Goal: Communication & Community: Ask a question

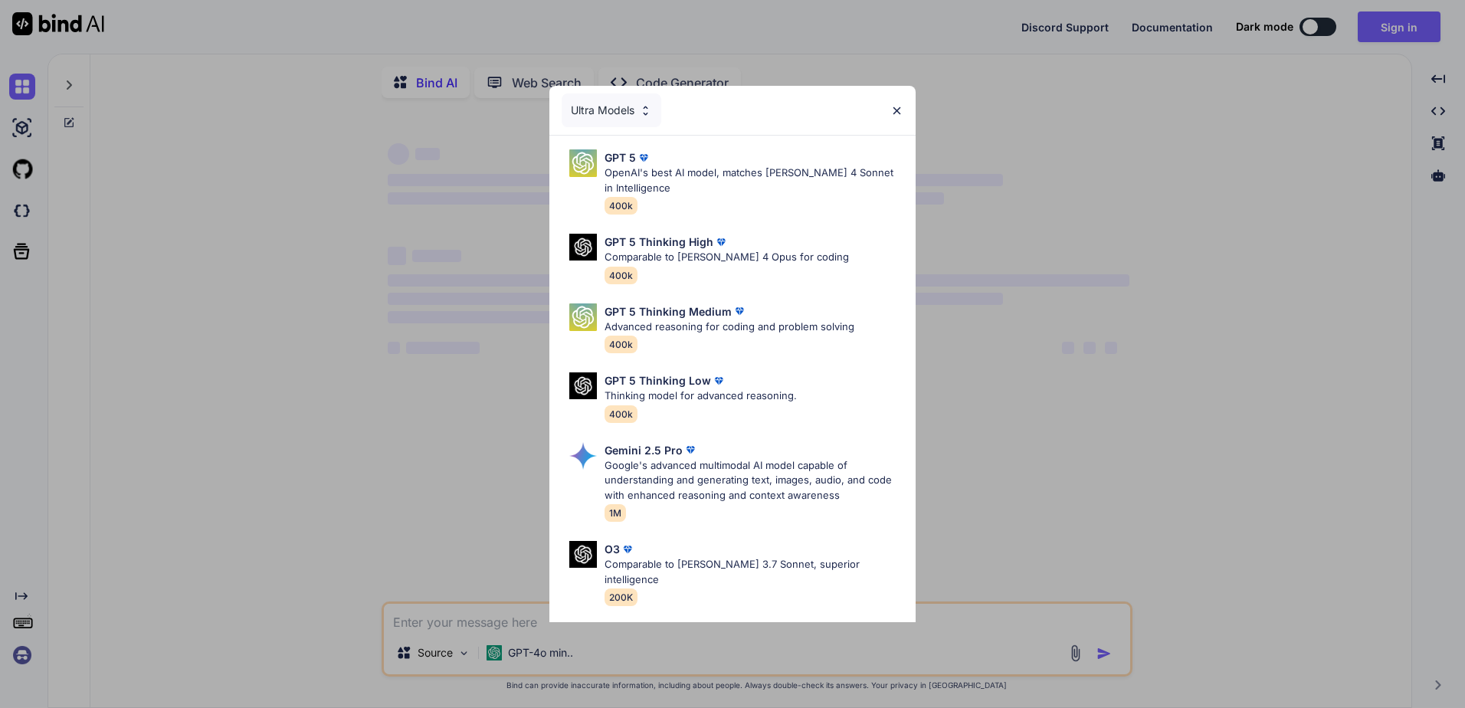
type textarea "x"
click at [903, 114] on div "Ultra Models" at bounding box center [732, 110] width 366 height 49
click at [700, 177] on p "OpenAI's best AI model, matches [PERSON_NAME] 4 Sonnet in Intelligence" at bounding box center [753, 180] width 299 height 30
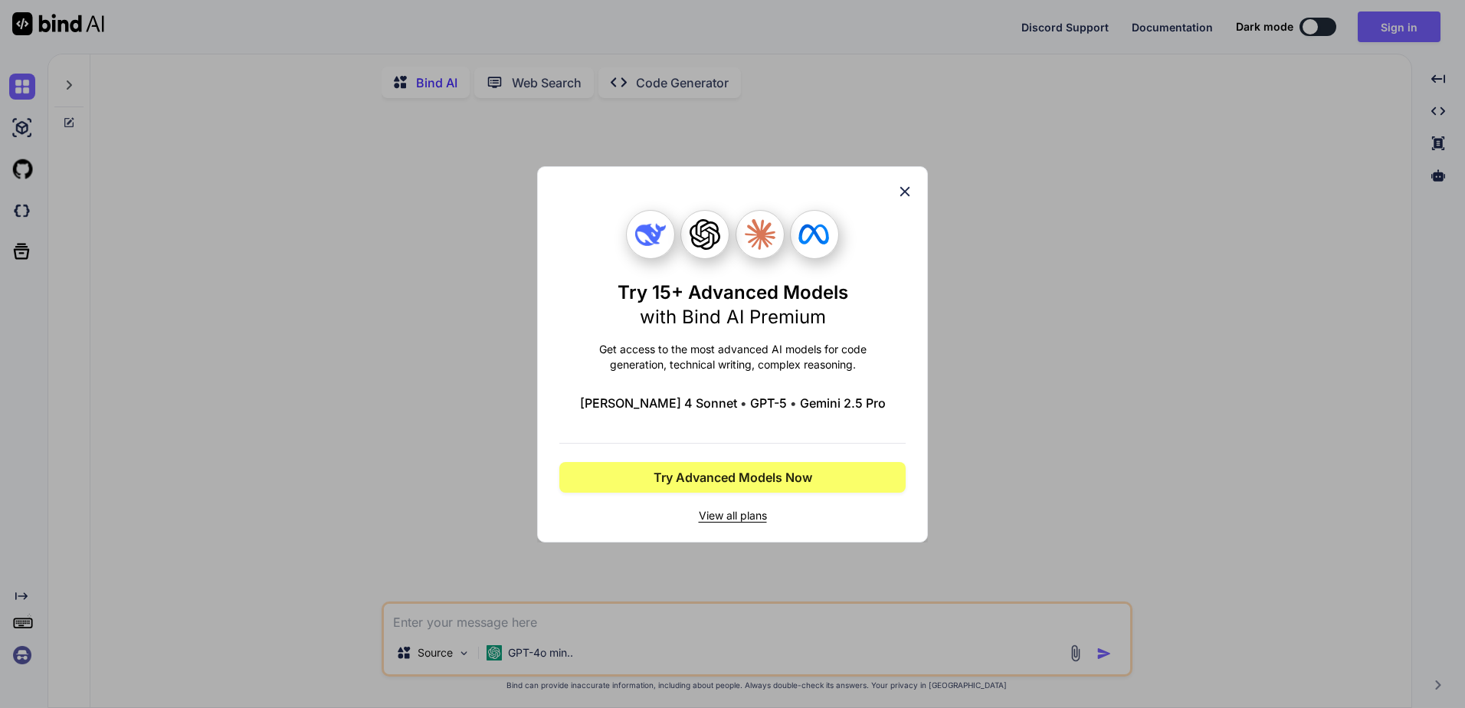
click at [906, 193] on icon at bounding box center [905, 191] width 10 height 10
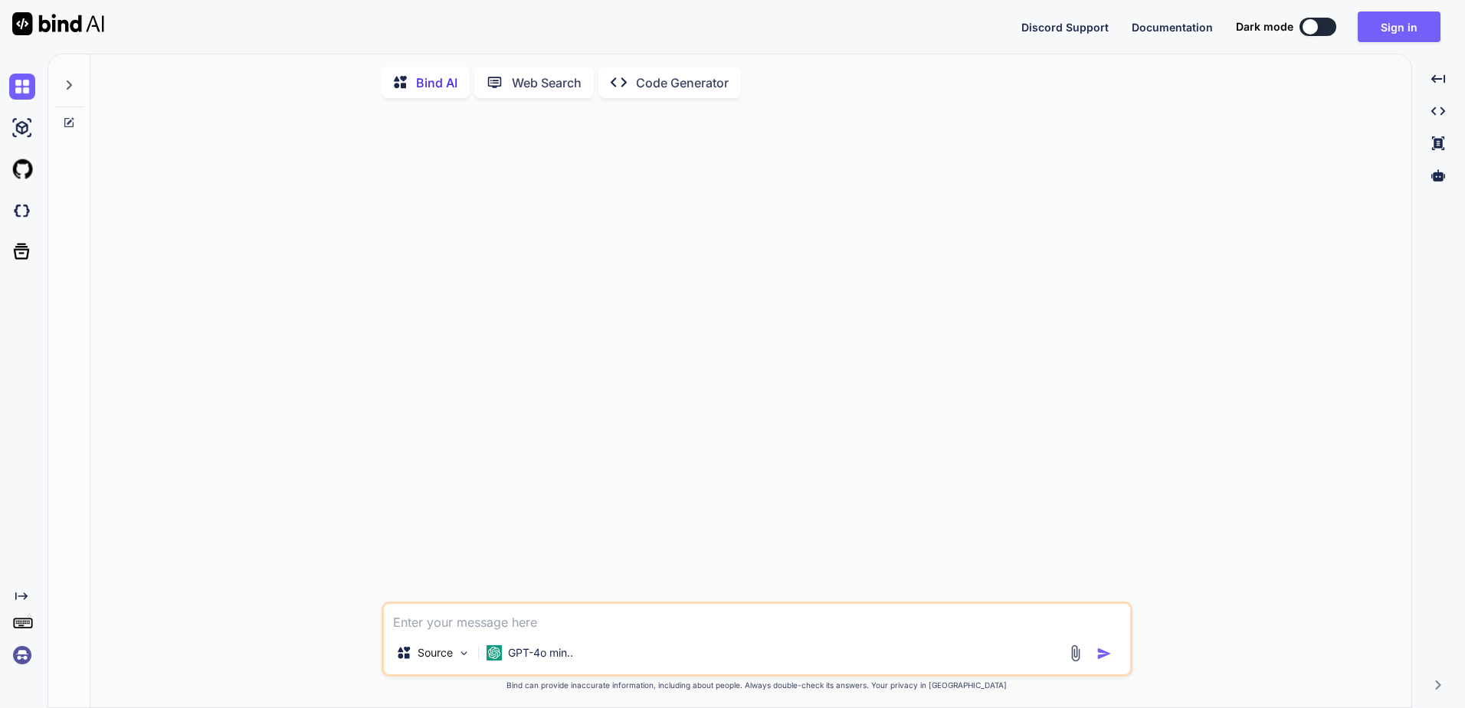
click at [599, 629] on textarea at bounding box center [757, 618] width 746 height 28
type textarea "h"
type textarea "x"
type textarea "hi"
type textarea "x"
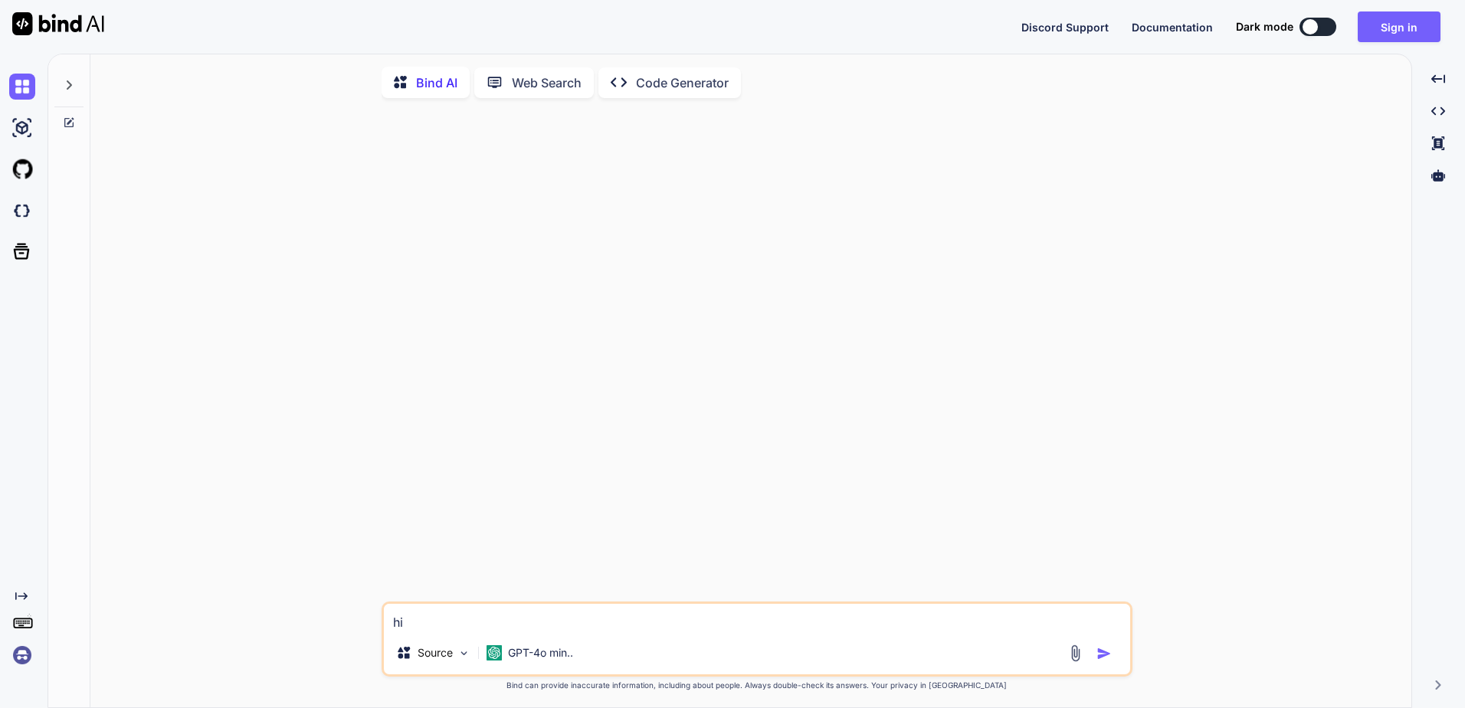
type textarea "hi"
click at [1103, 656] on img "button" at bounding box center [1103, 653] width 15 height 15
type textarea "x"
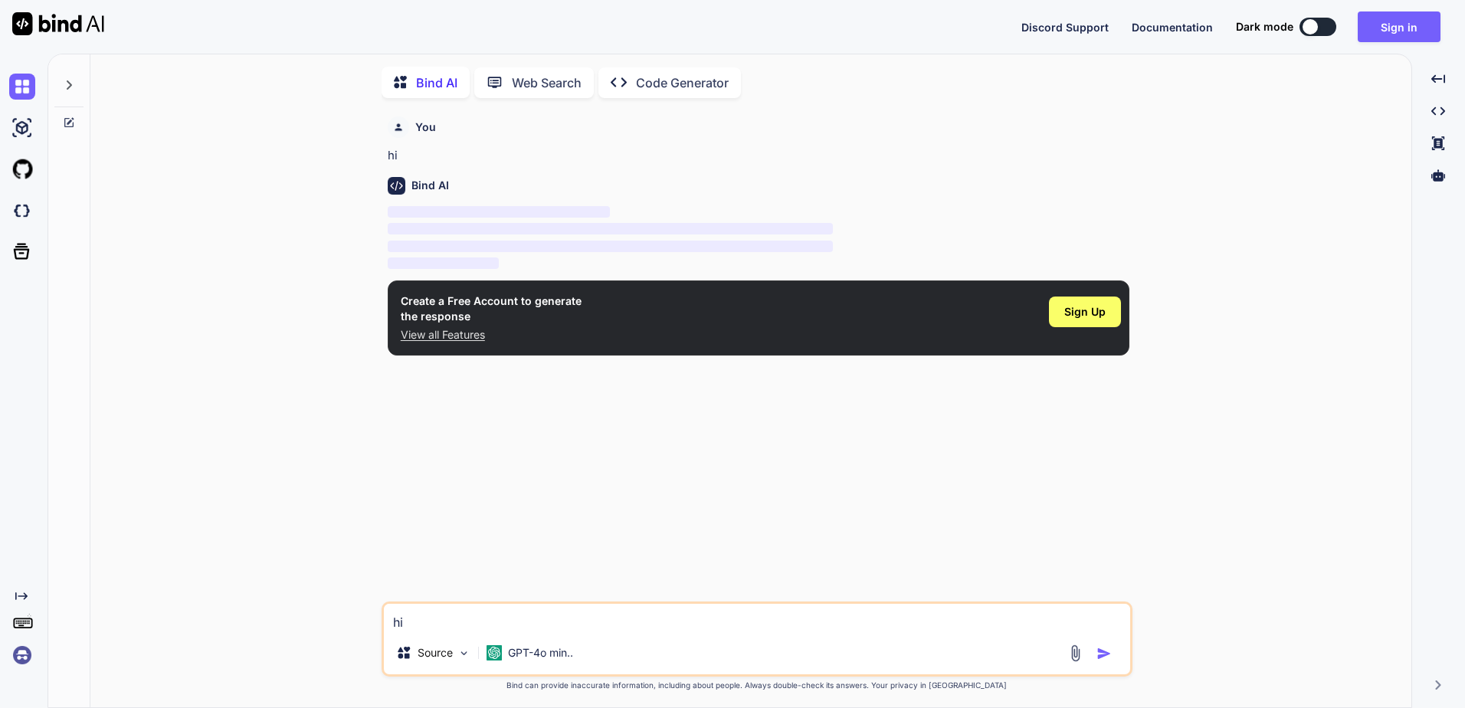
scroll to position [6, 0]
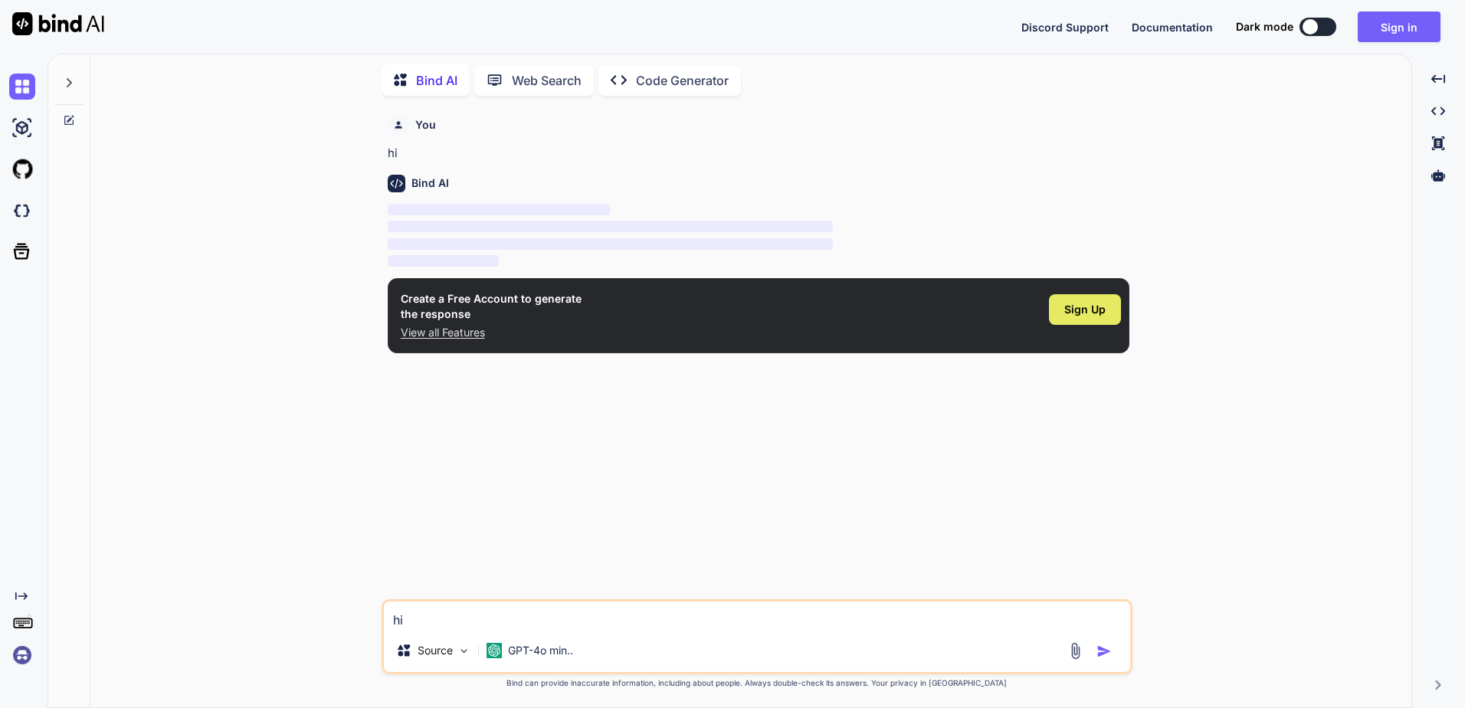
click at [1103, 309] on span "Sign Up" at bounding box center [1084, 309] width 41 height 15
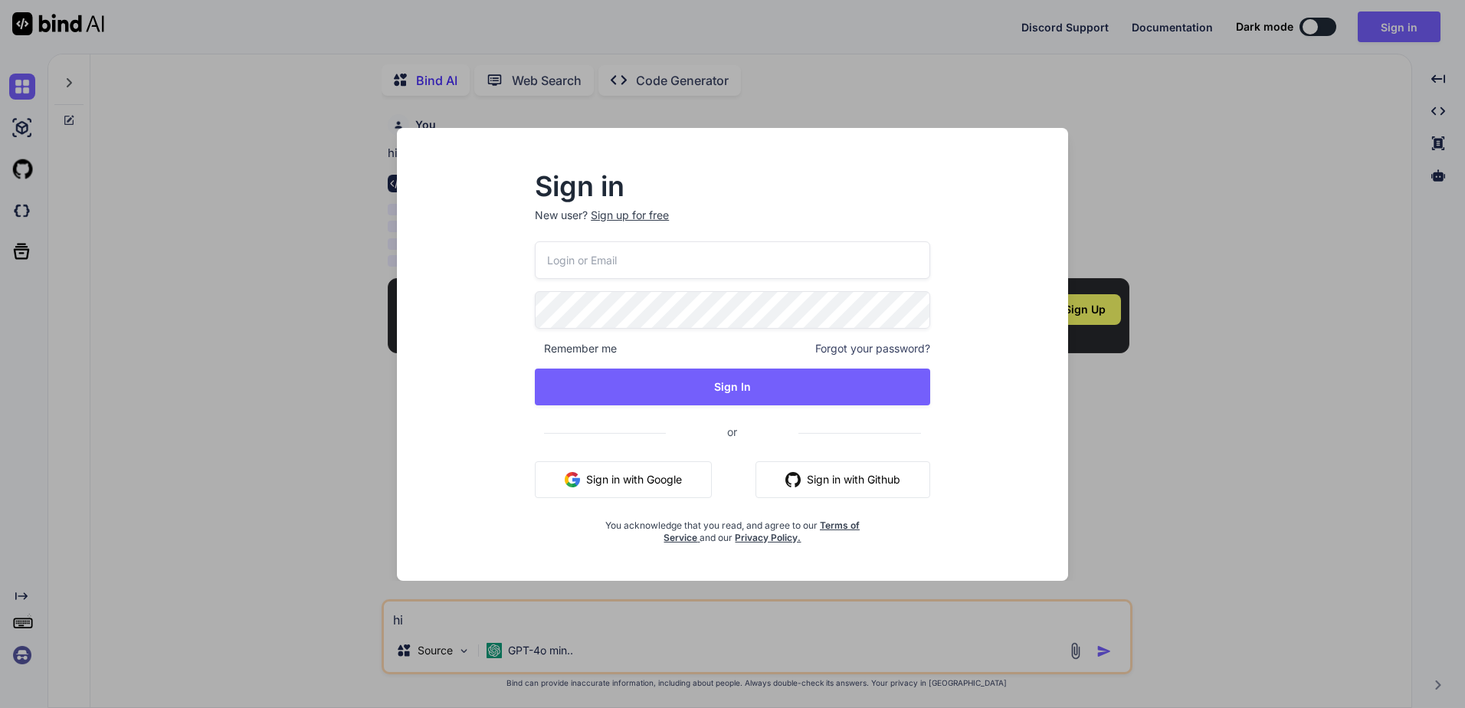
click at [676, 251] on input "email" at bounding box center [732, 260] width 395 height 38
type input "s125371@ltisdschools.net"
drag, startPoint x: 732, startPoint y: 256, endPoint x: 385, endPoint y: 252, distance: 347.0
click at [385, 252] on div "Sign in New user? Sign up for free s125371@ltisdschools.net Remember me Forgot …" at bounding box center [732, 354] width 732 height 453
click at [836, 473] on button "Sign in with Github" at bounding box center [842, 479] width 175 height 37
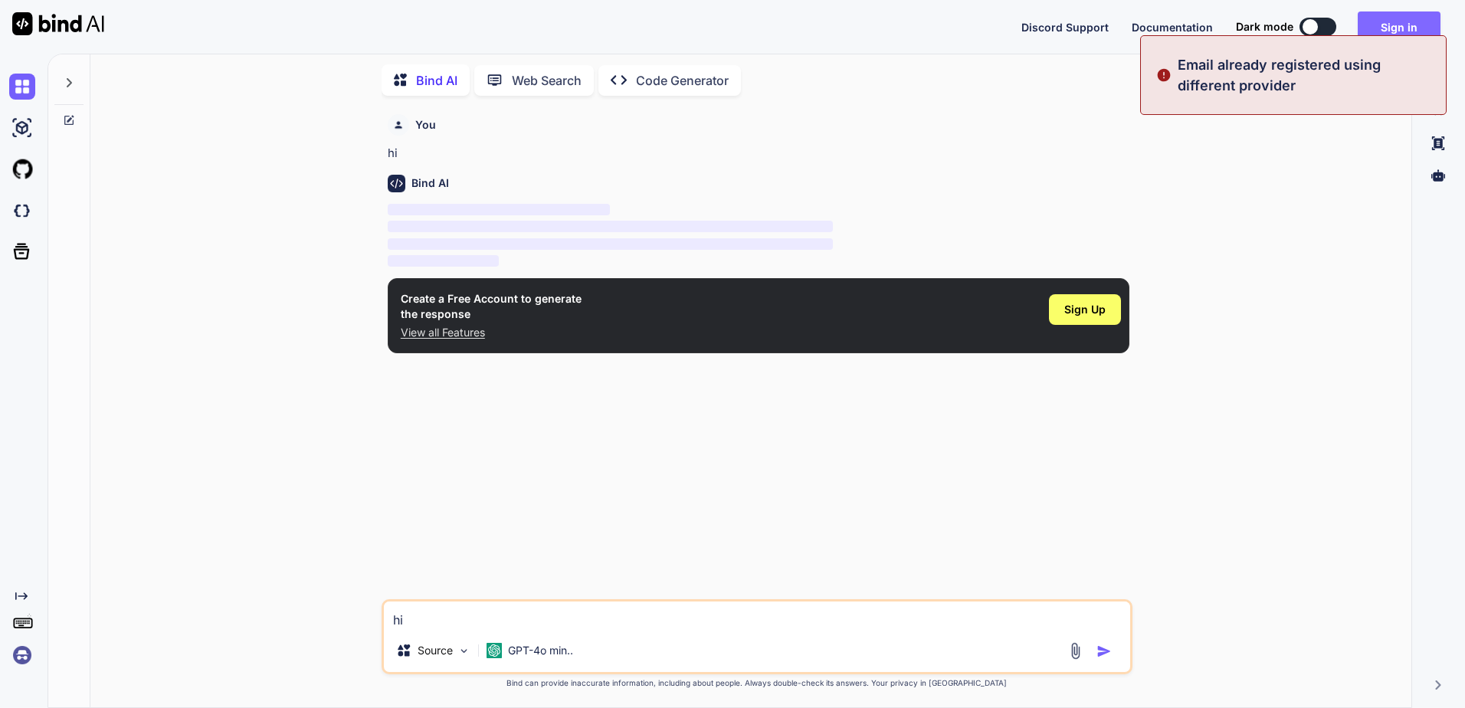
click at [1385, 14] on button "Sign in" at bounding box center [1398, 26] width 83 height 31
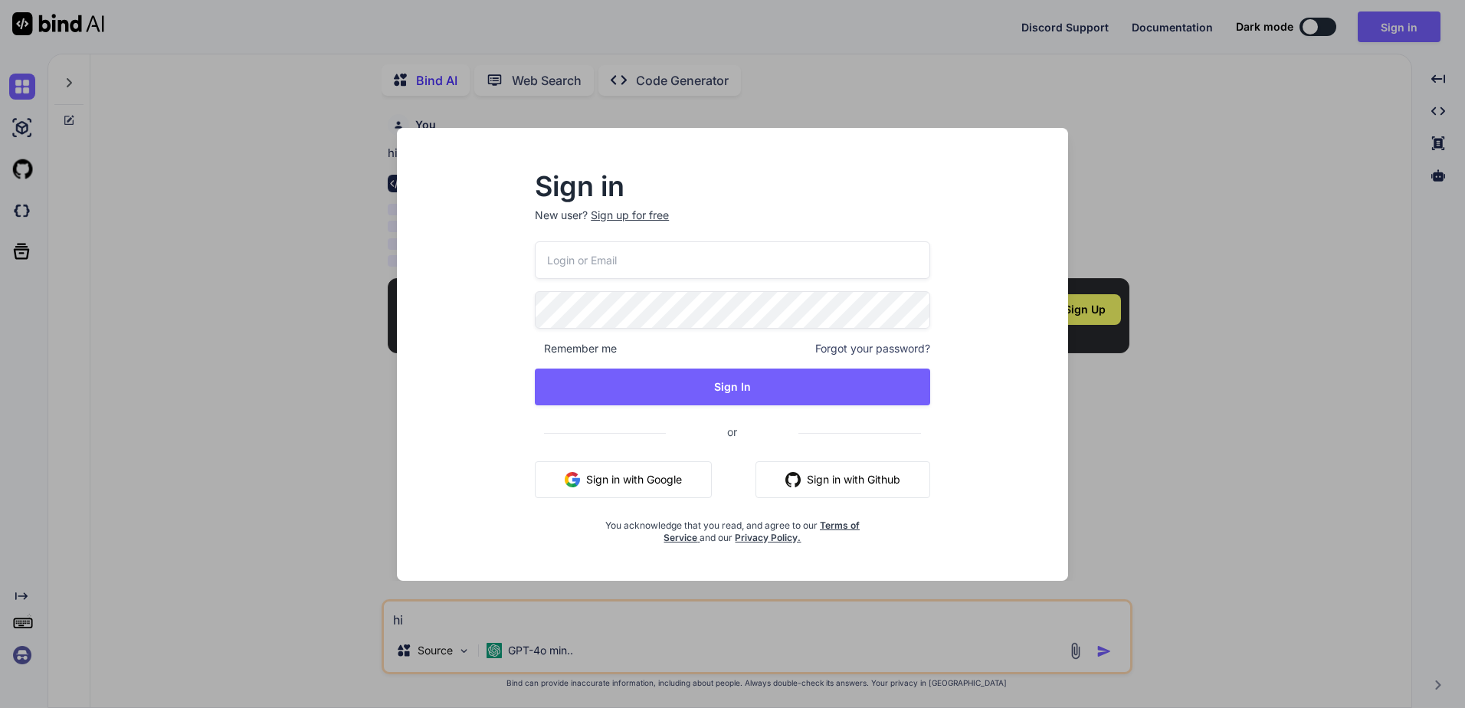
click at [647, 257] on input "email" at bounding box center [732, 260] width 395 height 38
type input "george125371@outlook.com"
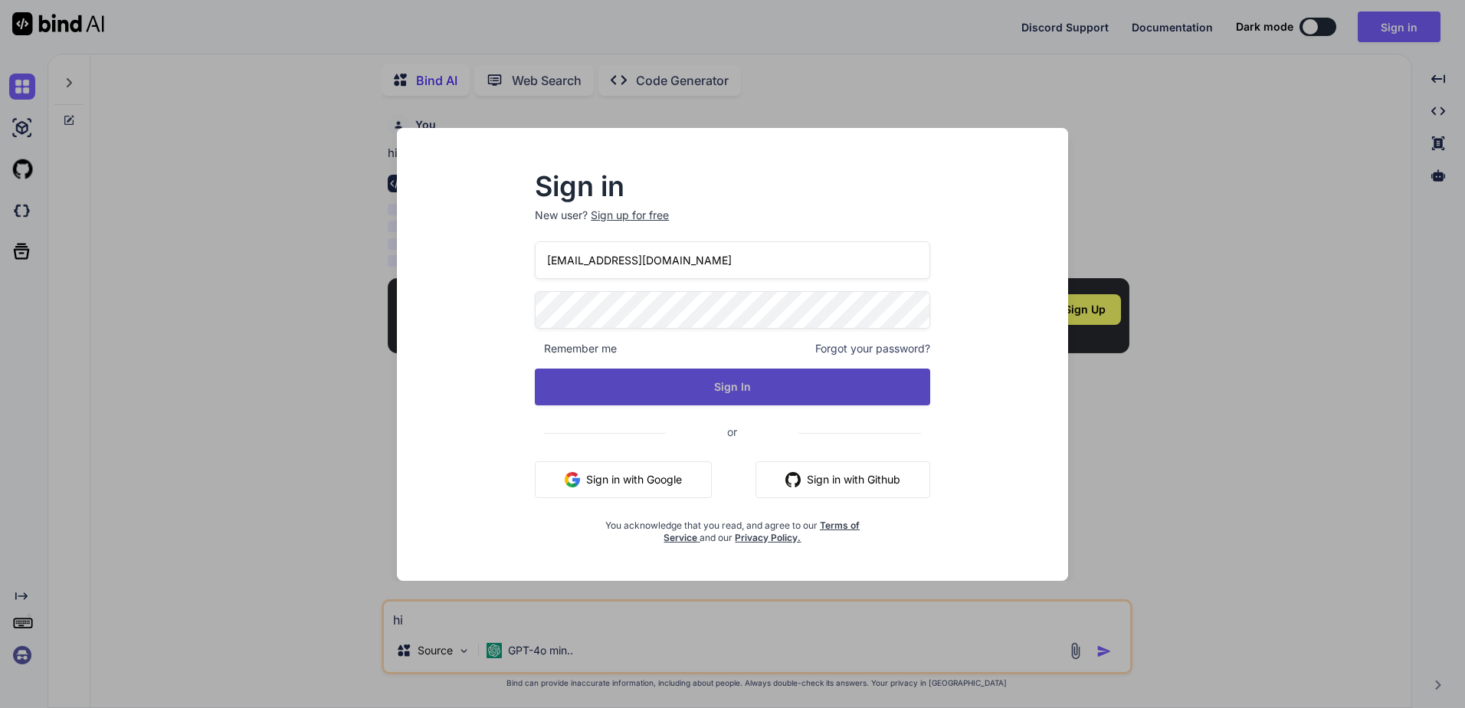
click at [743, 397] on button "Sign In" at bounding box center [732, 386] width 395 height 37
click at [713, 388] on button "Sign In" at bounding box center [732, 386] width 395 height 37
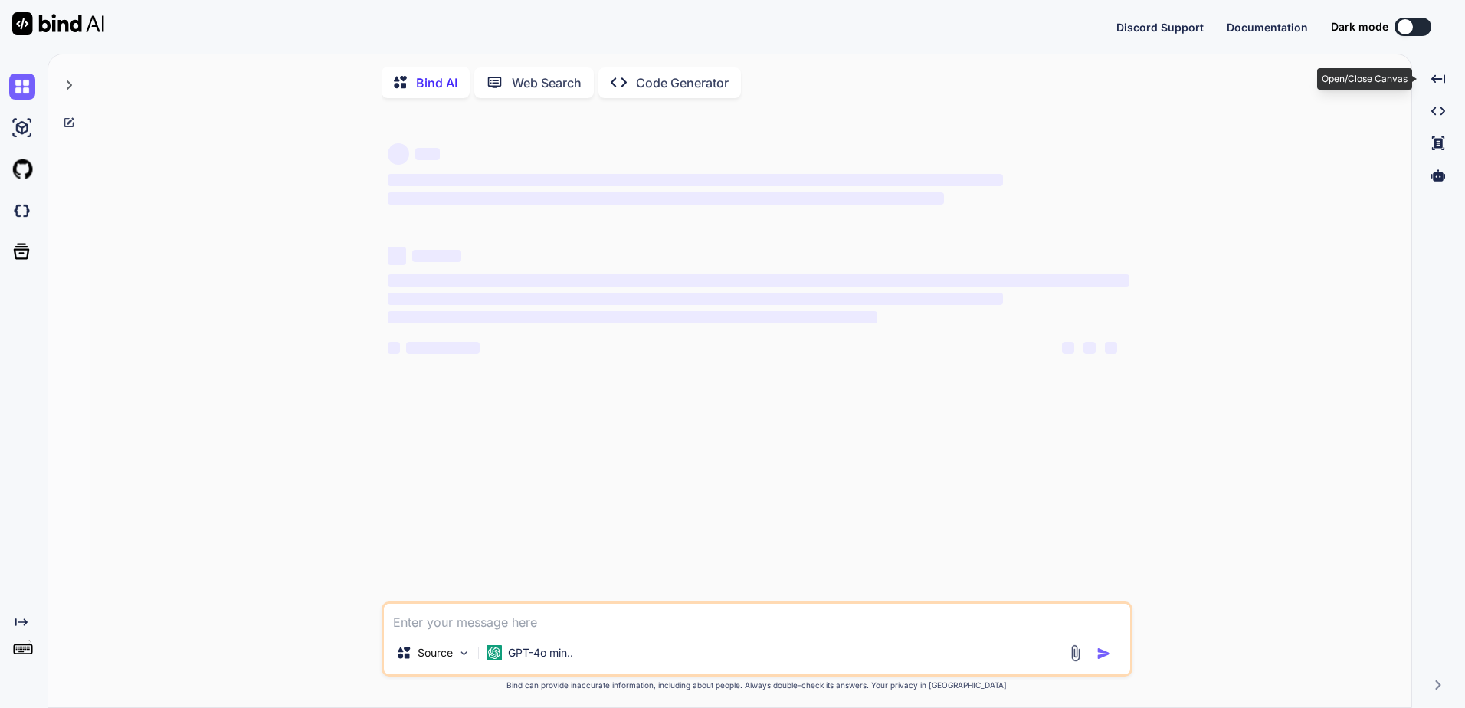
type textarea "x"
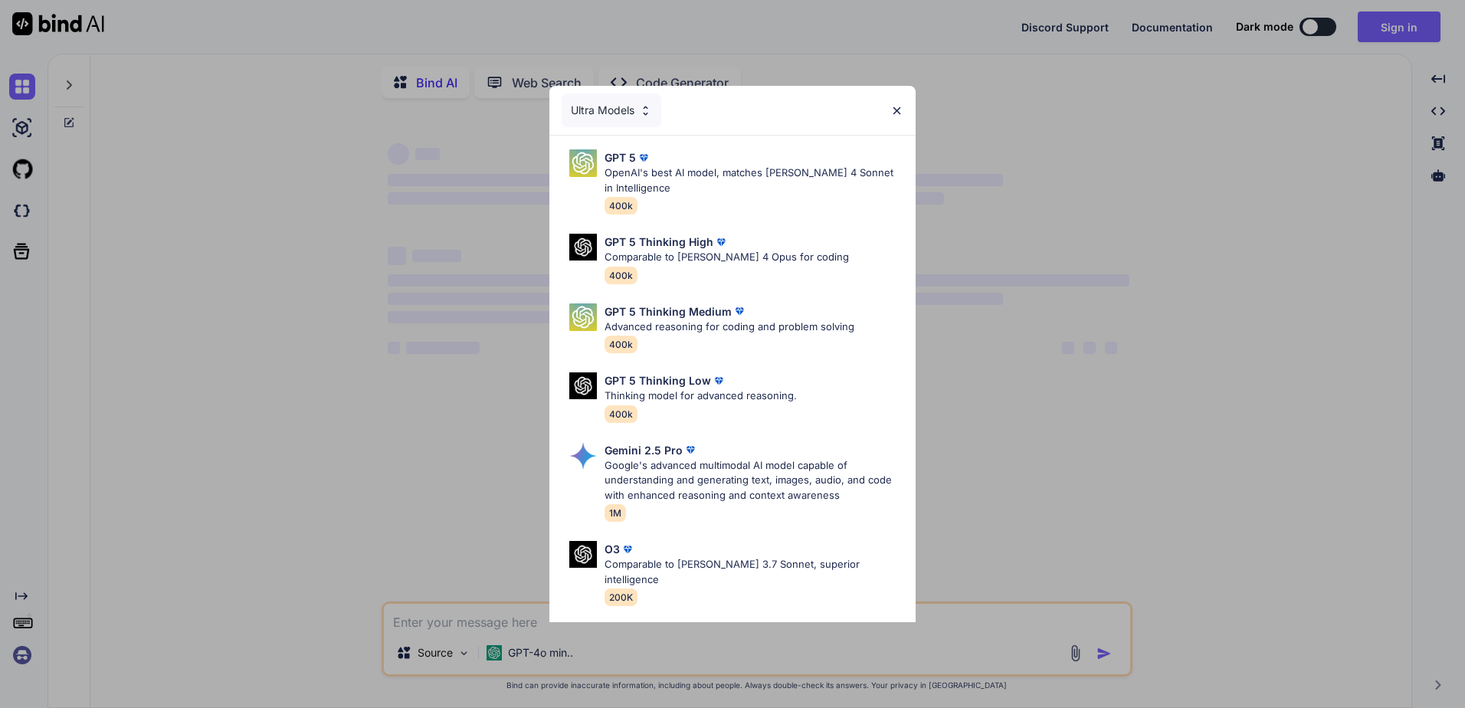
click at [903, 114] on div "Ultra Models" at bounding box center [732, 110] width 366 height 49
click at [281, 467] on div "Ultra Models GPT 5 OpenAI's best AI model, matches Claude 4 Sonnet in Intellige…" at bounding box center [732, 354] width 1465 height 708
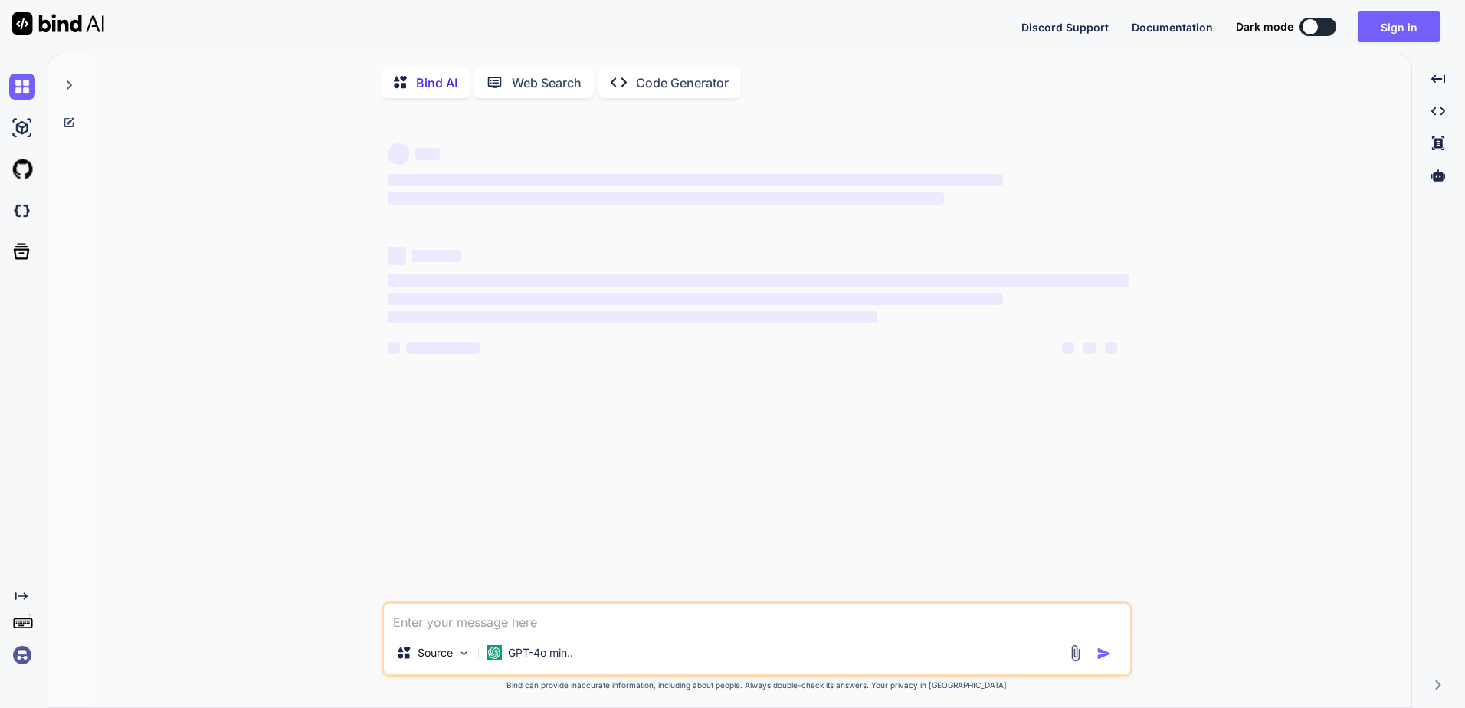
click at [32, 646] on img at bounding box center [22, 655] width 26 height 26
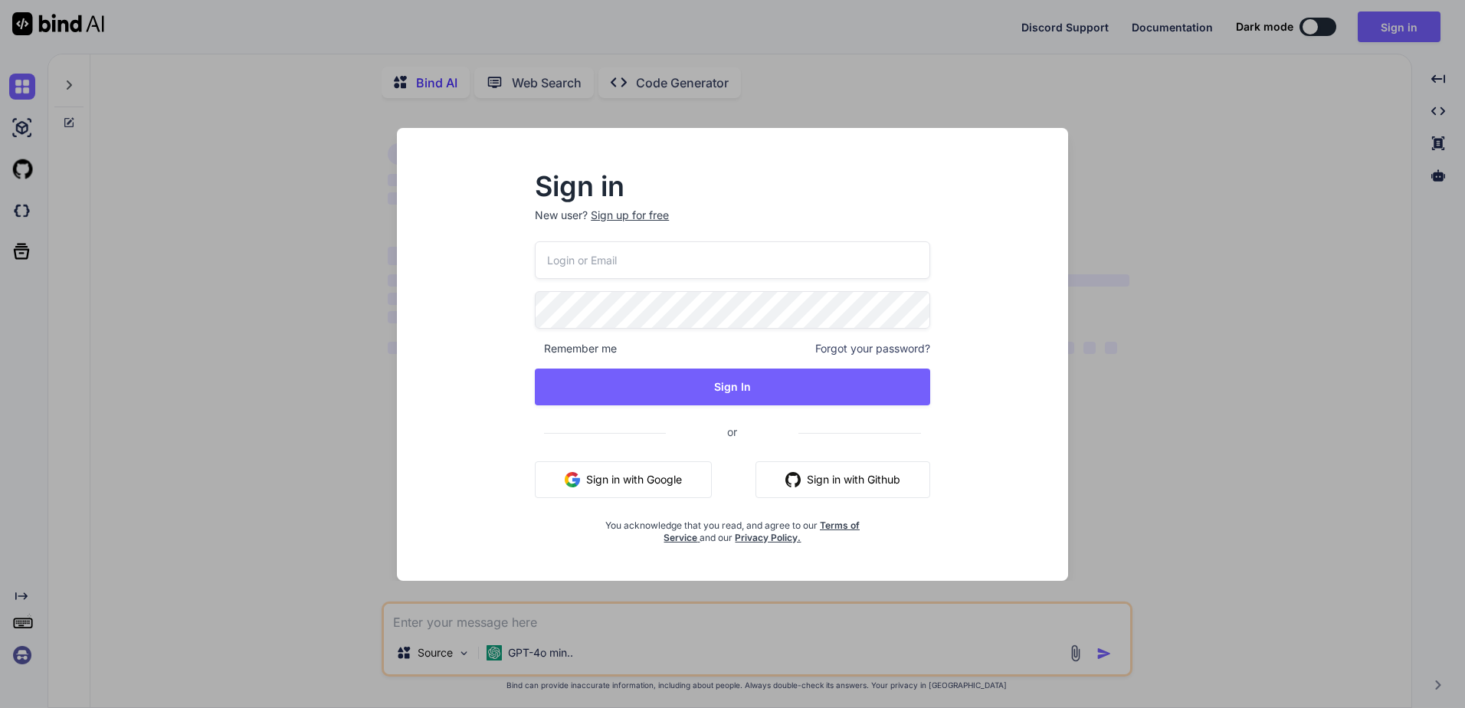
click at [686, 272] on input "email" at bounding box center [732, 260] width 395 height 38
type input "george125371@outlook.com"
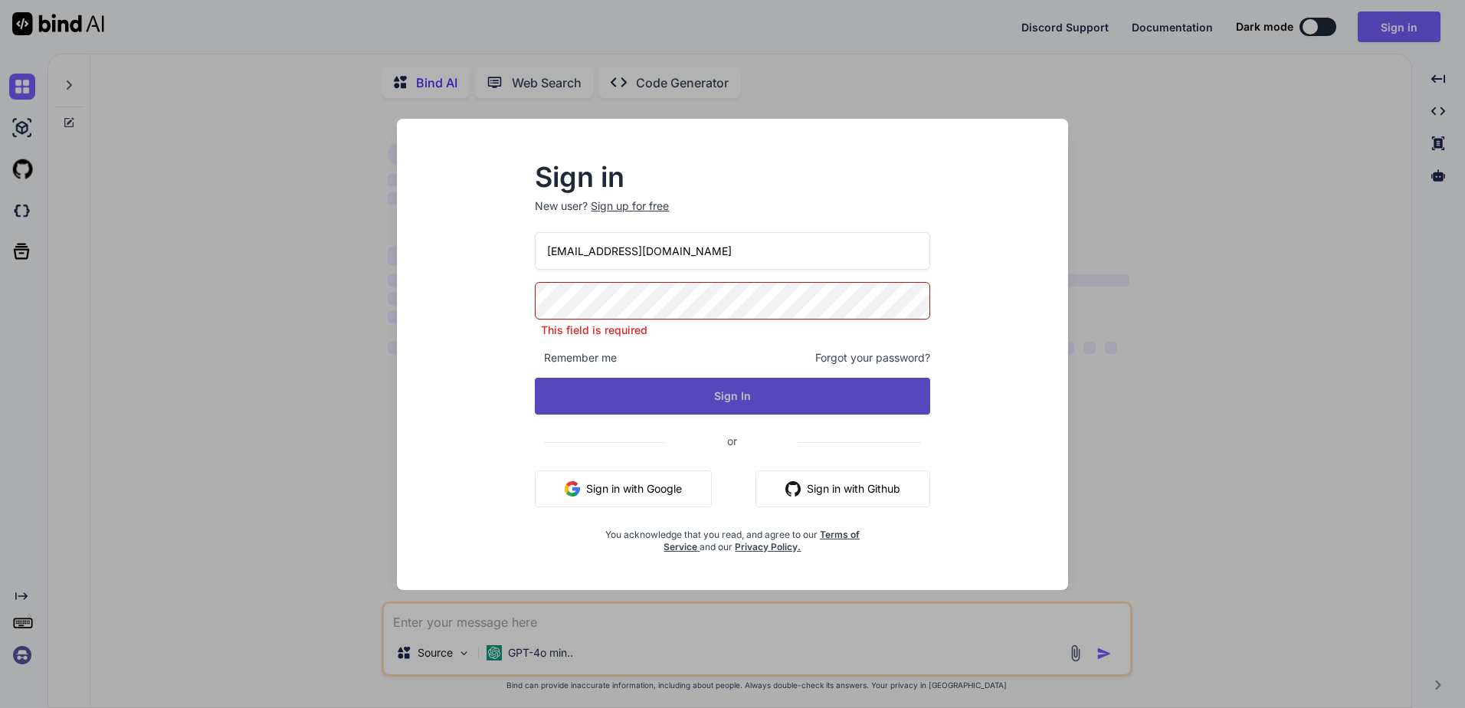
click at [761, 399] on button "Sign In" at bounding box center [732, 396] width 395 height 37
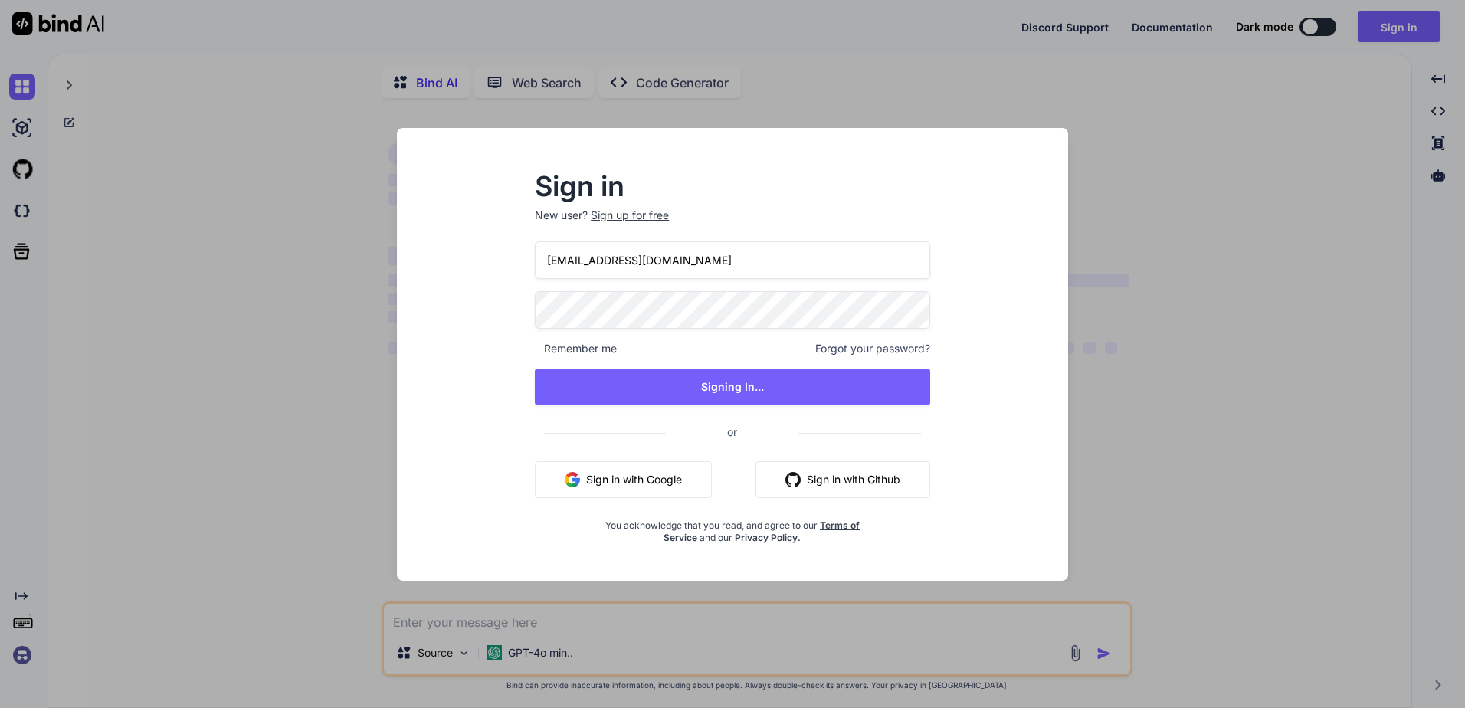
click at [725, 407] on div "george125371@outlook.com Remember me Forgot your password? Signing In... or Sig…" at bounding box center [732, 392] width 395 height 303
click at [692, 485] on button "Sign in with Google" at bounding box center [623, 479] width 177 height 37
click at [1118, 131] on div "Sign in New user? Sign up for free george125371@outlook.com Remember me Forgot …" at bounding box center [732, 354] width 1465 height 708
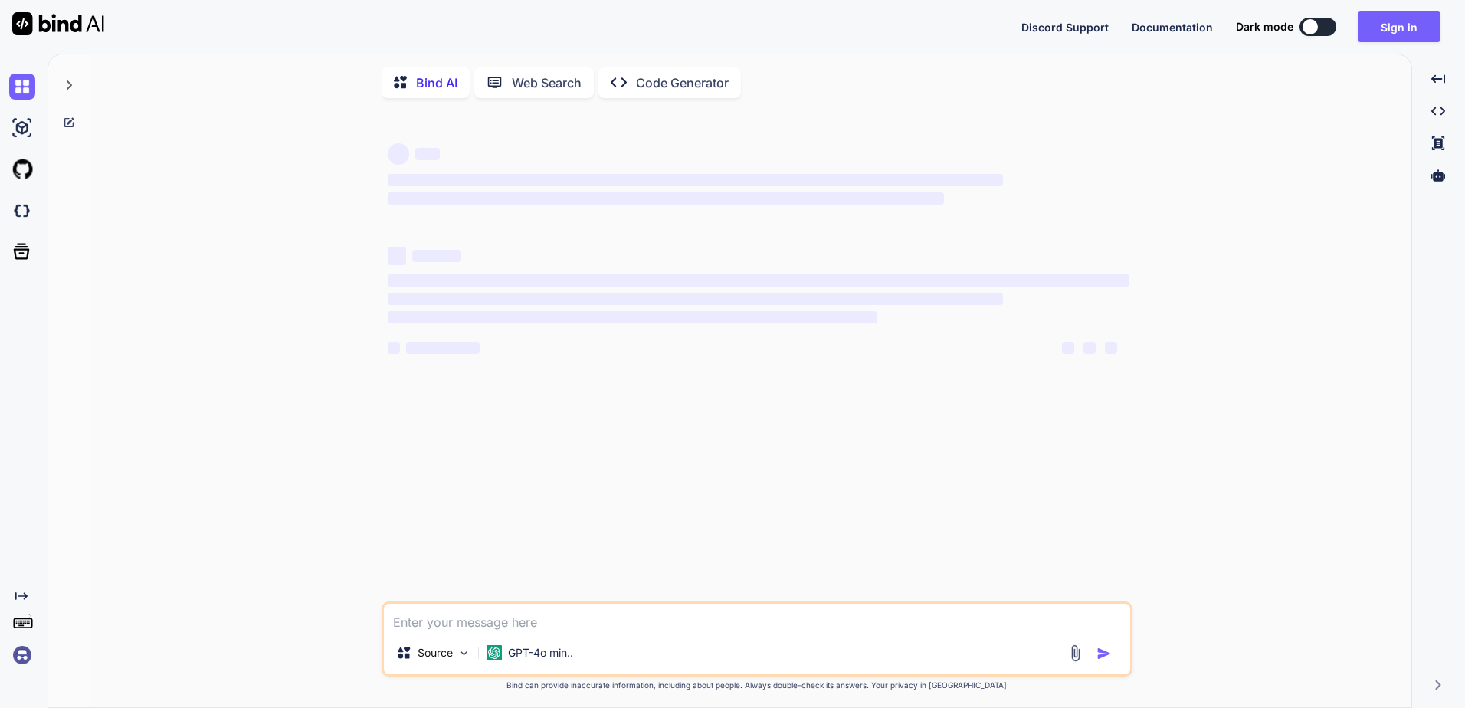
click at [587, 642] on div "Source GPT-4o min.." at bounding box center [757, 655] width 746 height 37
click at [18, 655] on img at bounding box center [22, 655] width 26 height 26
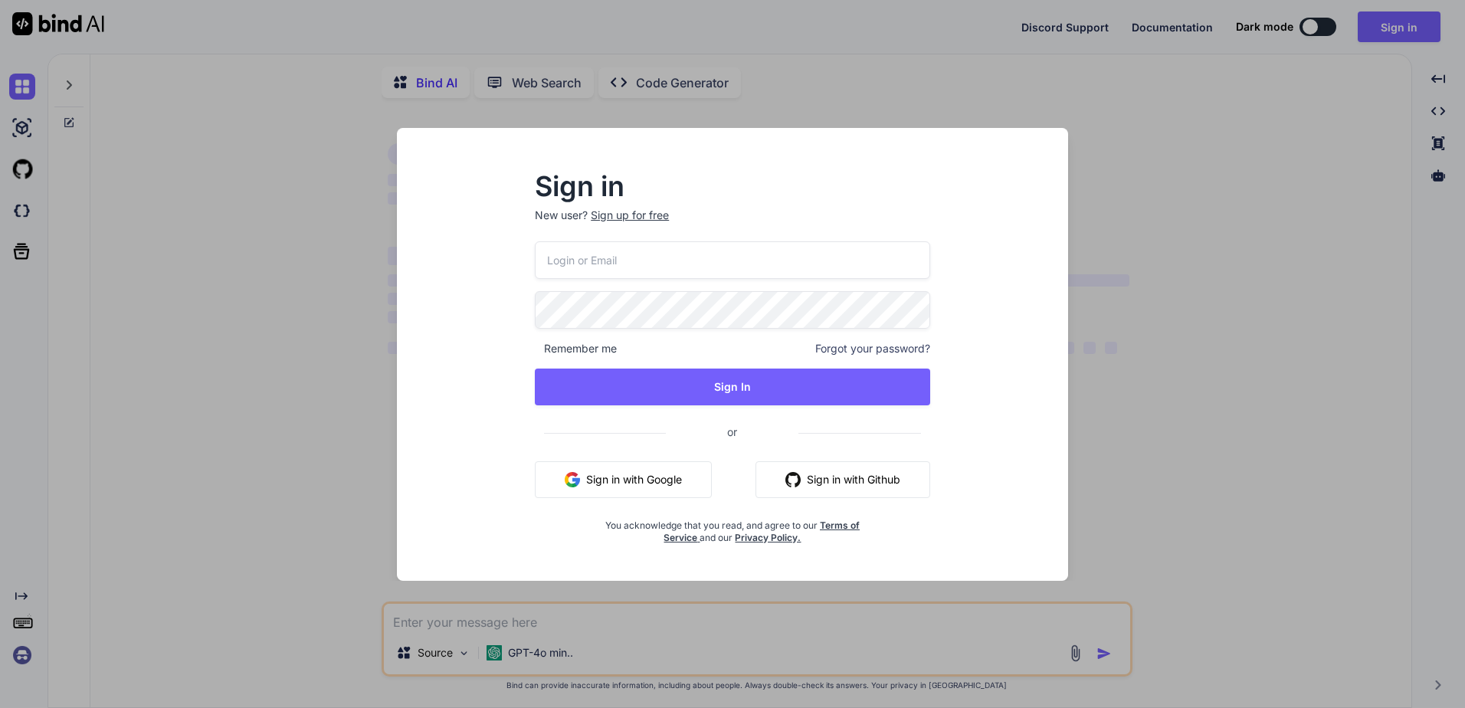
type input "george125371@outlook.com"
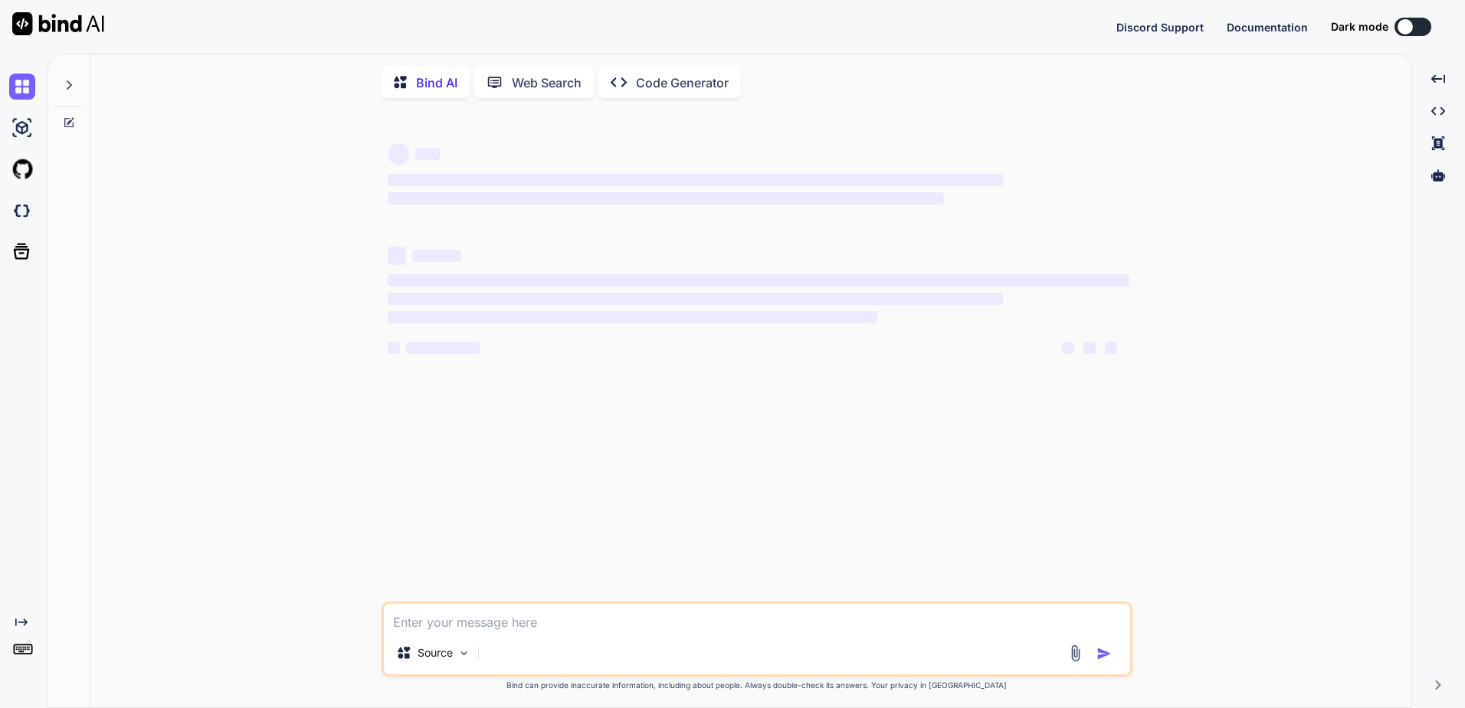
type textarea "x"
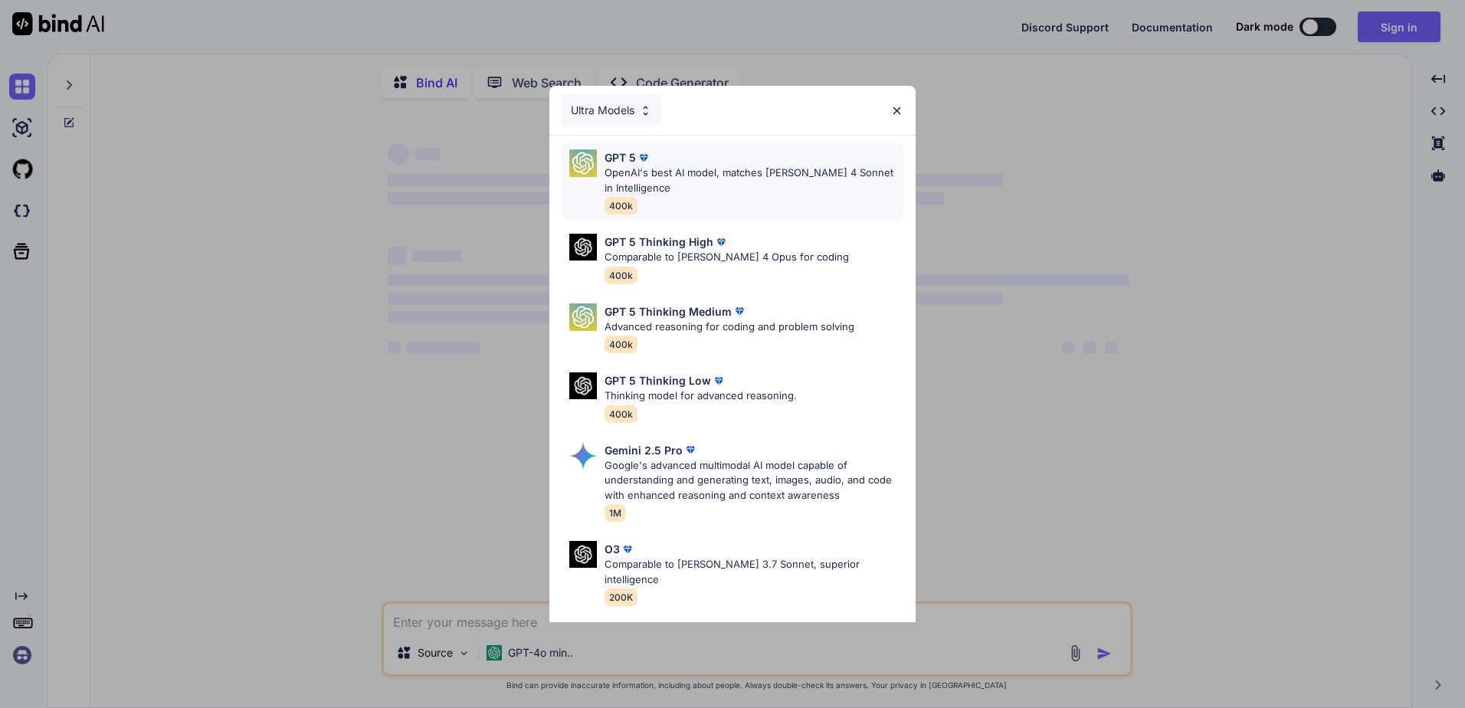
click at [686, 172] on p "OpenAI's best AI model, matches [PERSON_NAME] 4 Sonnet in Intelligence" at bounding box center [753, 180] width 299 height 30
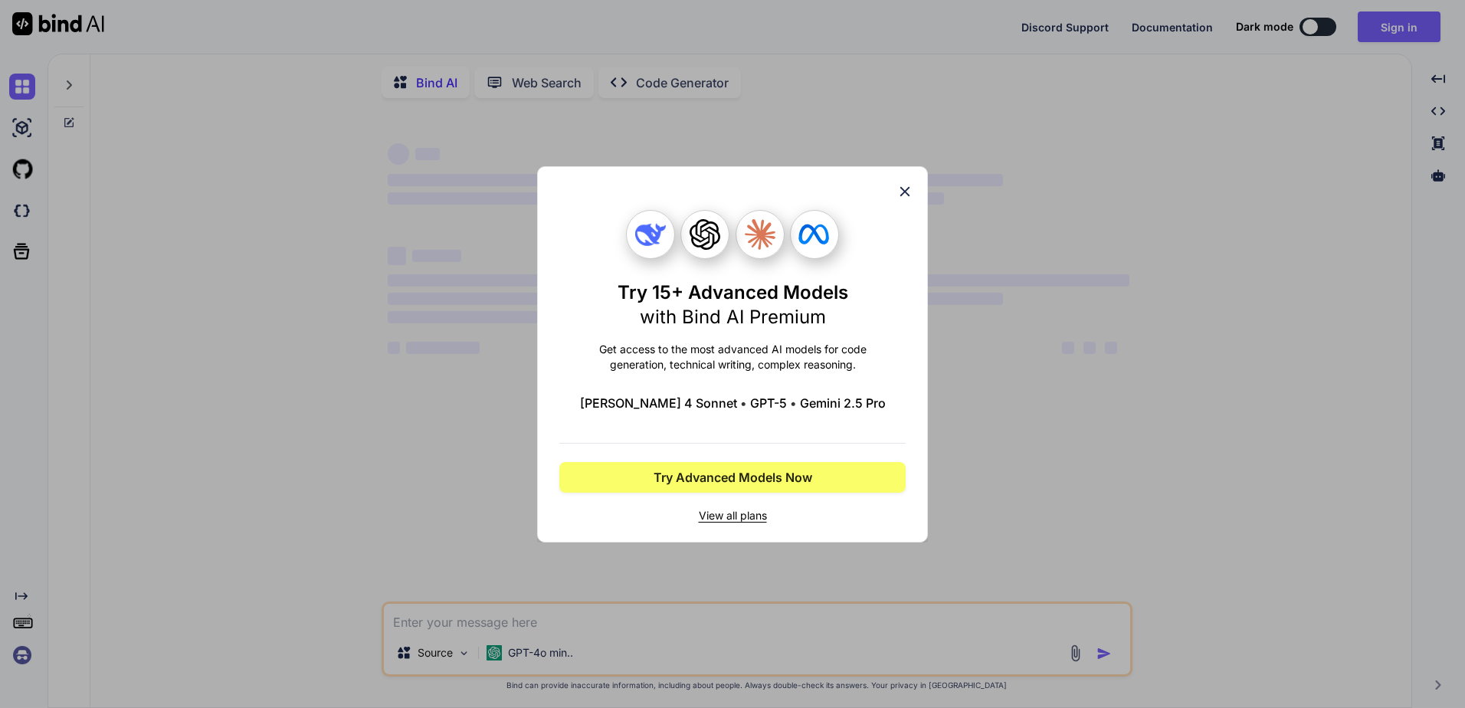
click at [751, 510] on span "View all plans" at bounding box center [732, 515] width 346 height 15
click at [902, 188] on icon at bounding box center [904, 191] width 17 height 17
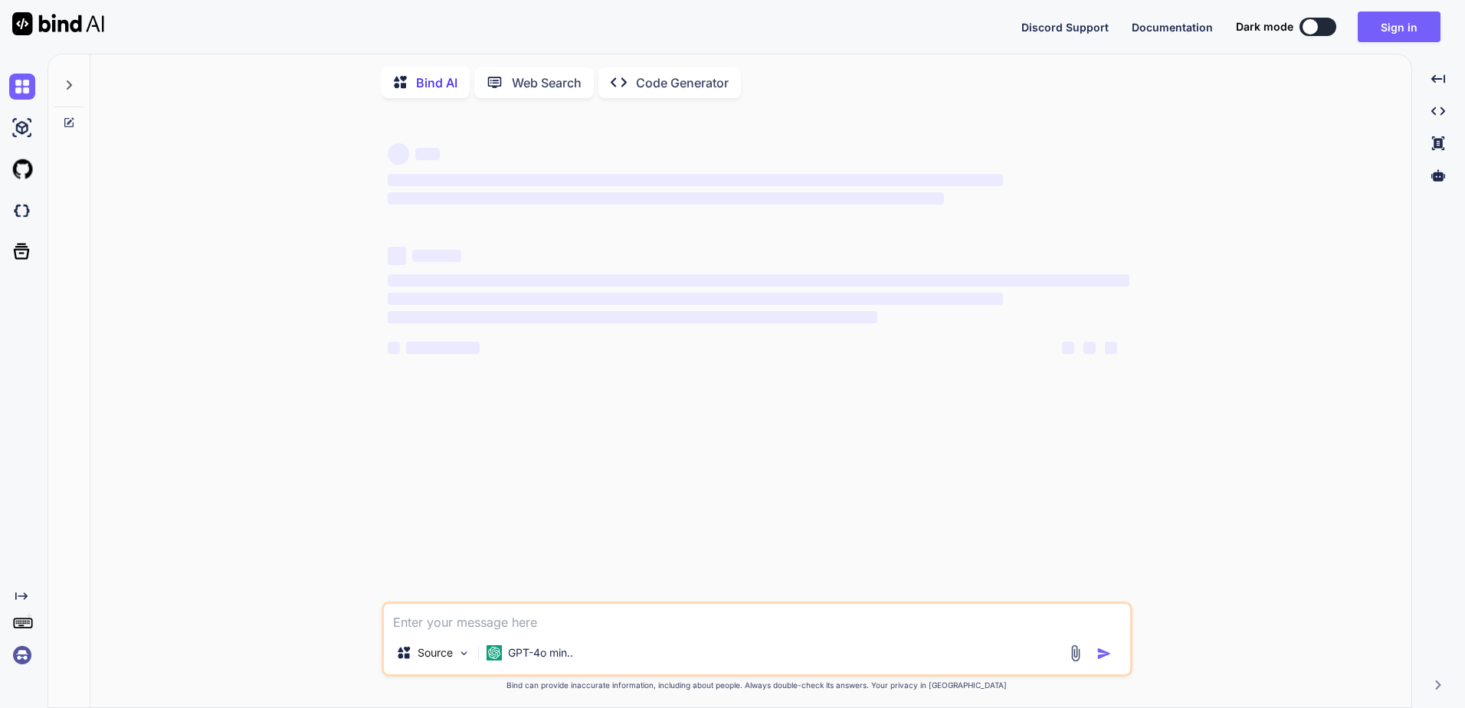
click at [604, 631] on textarea at bounding box center [757, 618] width 746 height 28
type textarea "hi"
click at [1094, 653] on div at bounding box center [1091, 653] width 51 height 18
